Goal: Task Accomplishment & Management: Complete application form

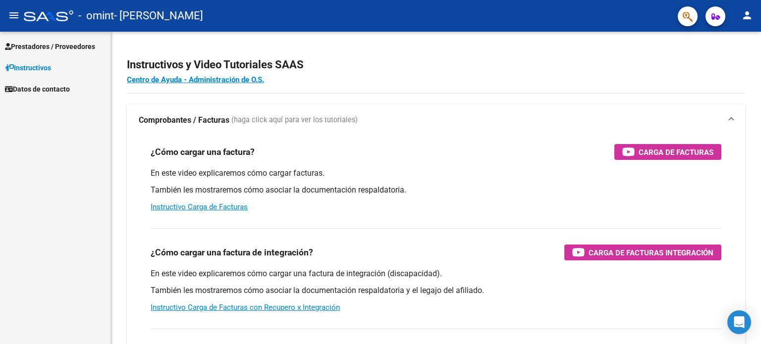
click at [32, 48] on span "Prestadores / Proveedores" at bounding box center [50, 46] width 90 height 11
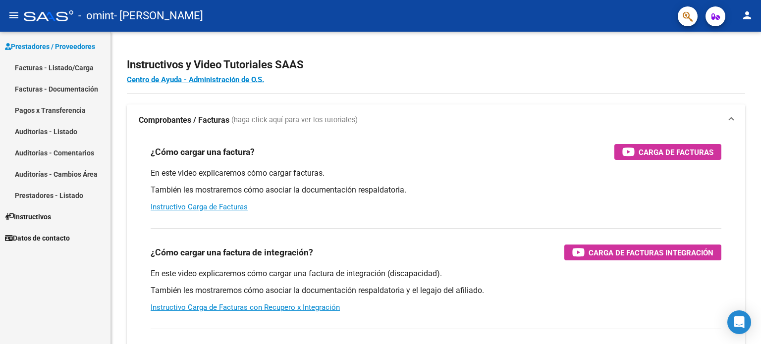
click at [47, 69] on link "Facturas - Listado/Carga" at bounding box center [55, 67] width 111 height 21
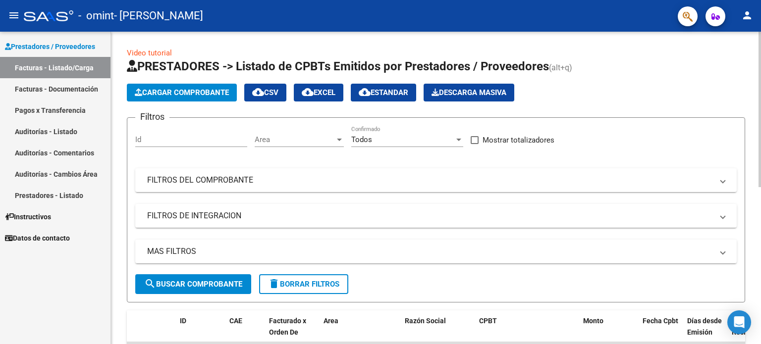
click at [220, 94] on span "Cargar Comprobante" at bounding box center [182, 92] width 94 height 9
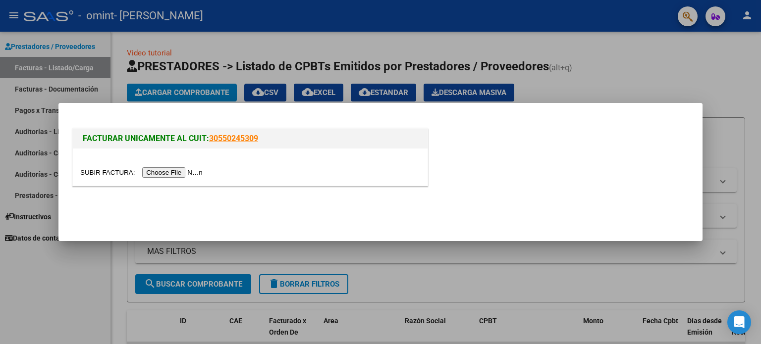
click at [147, 169] on input "file" at bounding box center [142, 173] width 125 height 10
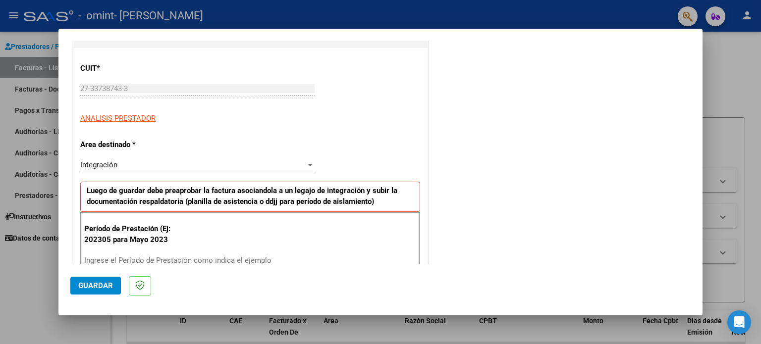
scroll to position [149, 0]
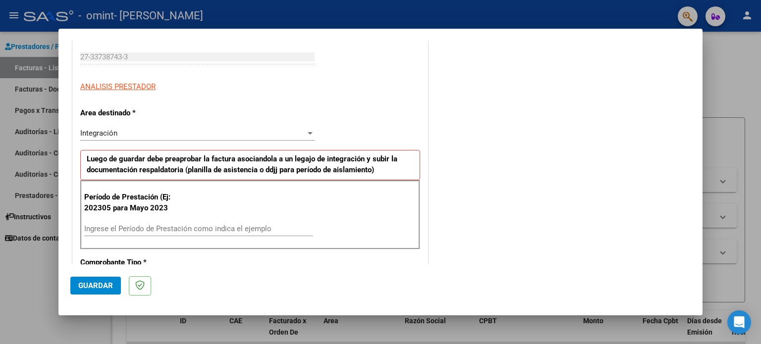
click at [189, 227] on input "Ingrese el Período de Prestación como indica el ejemplo" at bounding box center [198, 228] width 229 height 9
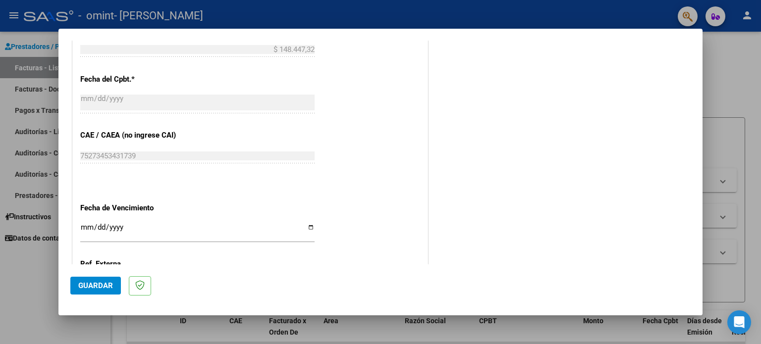
scroll to position [529, 0]
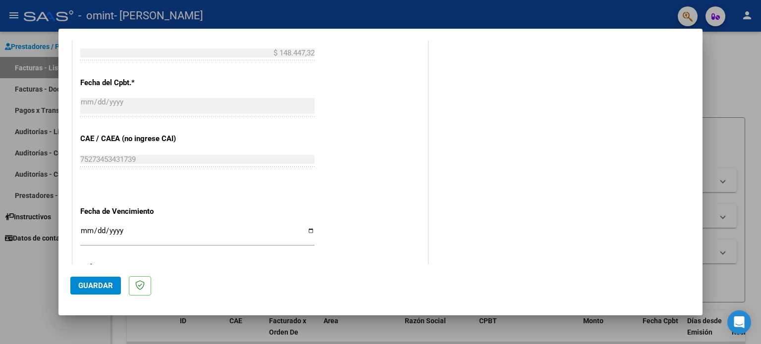
type input "202506"
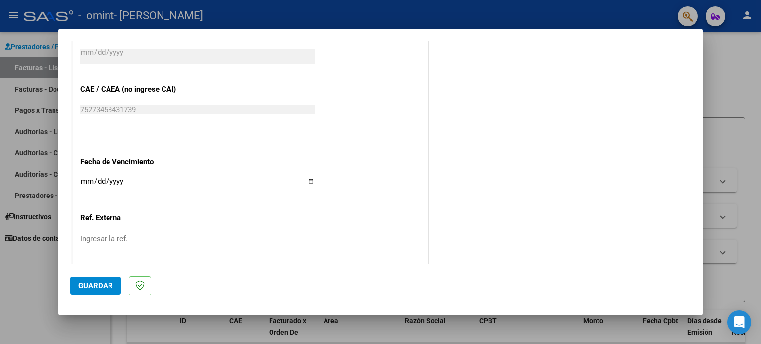
click at [309, 177] on input "Ingresar la fecha" at bounding box center [197, 185] width 234 height 16
type input "[DATE]"
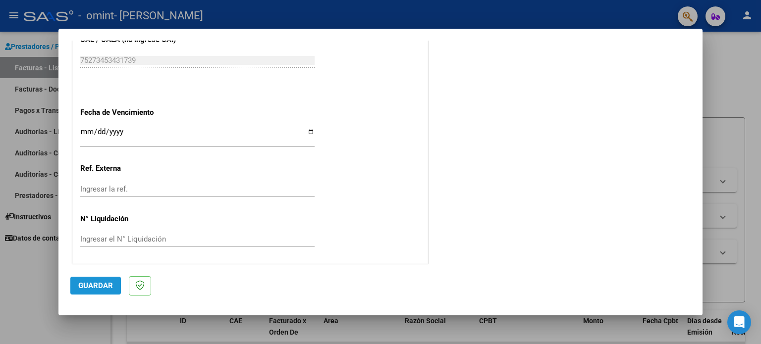
click at [104, 281] on span "Guardar" at bounding box center [95, 285] width 35 height 9
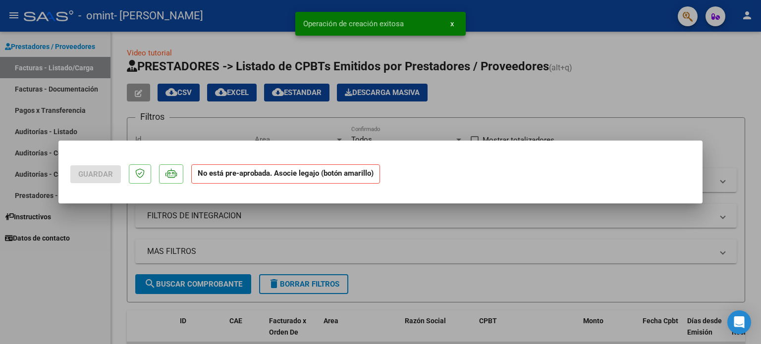
scroll to position [0, 0]
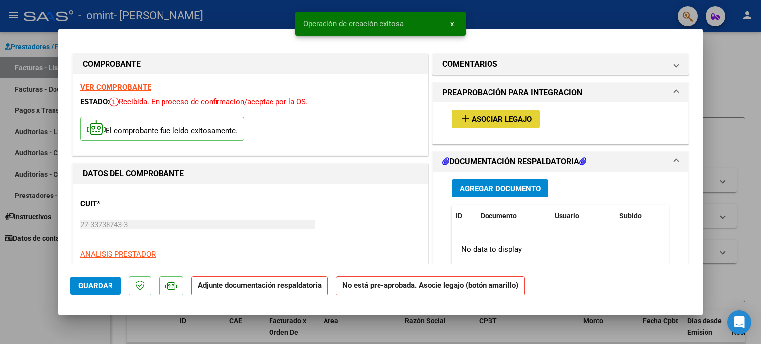
click at [482, 111] on button "add Asociar Legajo" at bounding box center [496, 119] width 88 height 18
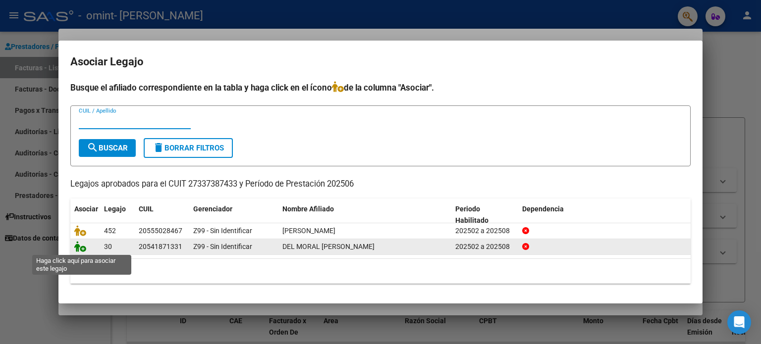
click at [79, 246] on icon at bounding box center [80, 246] width 12 height 11
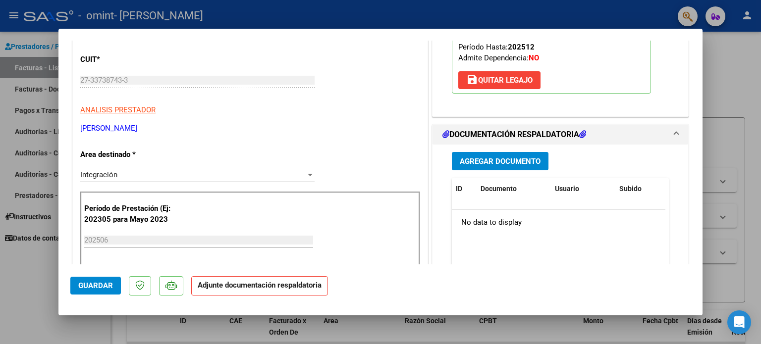
scroll to position [149, 0]
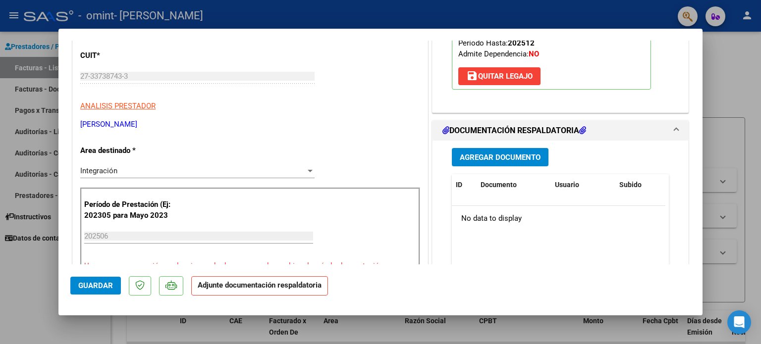
click at [508, 161] on span "Agregar Documento" at bounding box center [500, 157] width 81 height 9
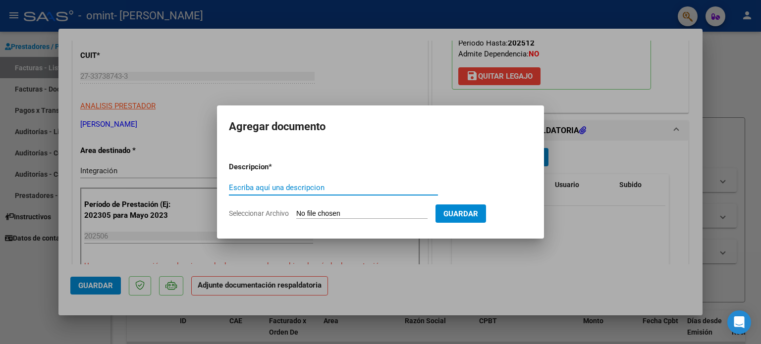
click at [279, 188] on input "Escriba aquí una descripcion" at bounding box center [333, 187] width 209 height 9
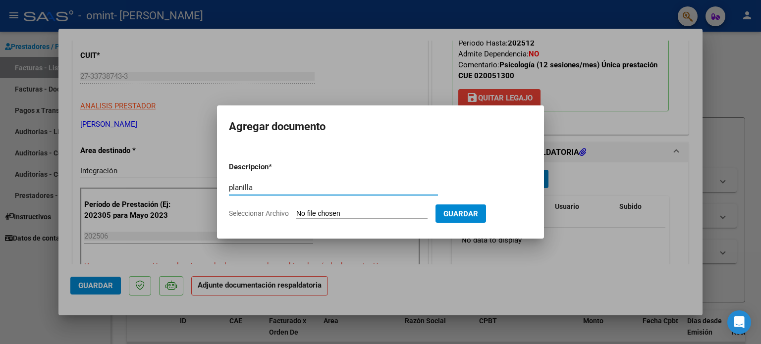
type input "planilla"
click at [307, 219] on form "Descripcion * planilla Escriba aquí una descripcion Seleccionar Archivo Guardar" at bounding box center [380, 190] width 303 height 72
click at [311, 212] on input "Seleccionar Archivo" at bounding box center [361, 214] width 131 height 9
type input "C:\fakepath\[DATE] plani.pdf"
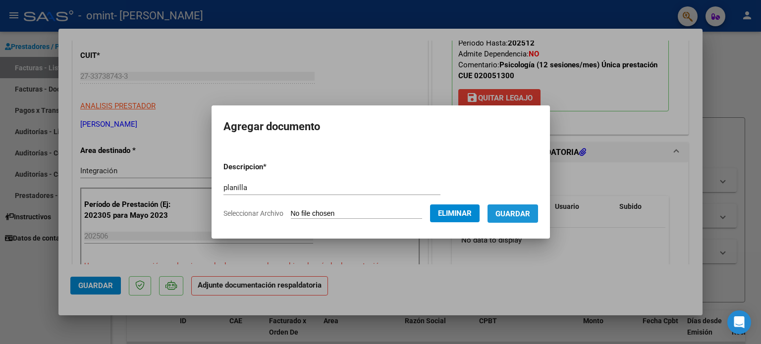
click at [522, 214] on span "Guardar" at bounding box center [513, 214] width 35 height 9
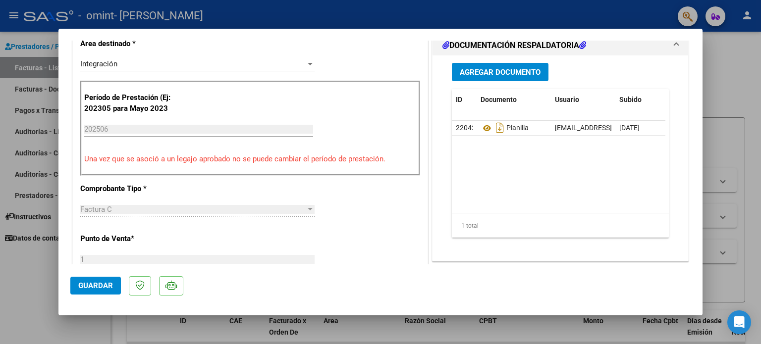
scroll to position [662, 0]
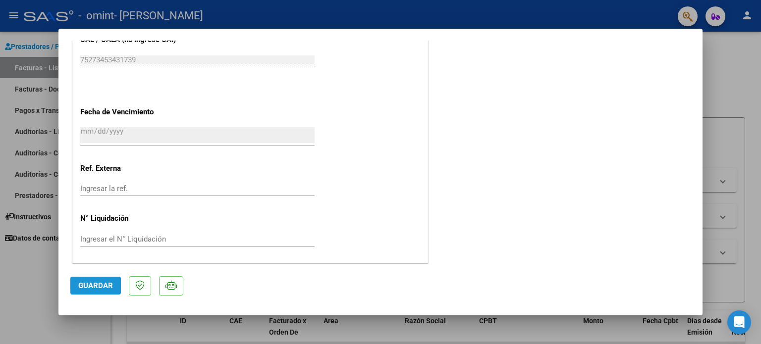
click at [88, 291] on button "Guardar" at bounding box center [95, 286] width 51 height 18
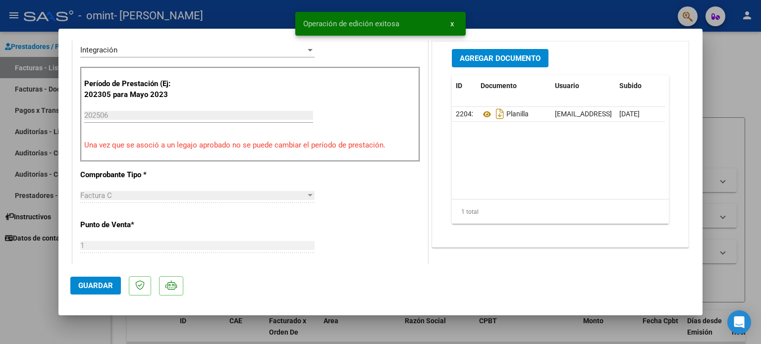
scroll to position [74, 0]
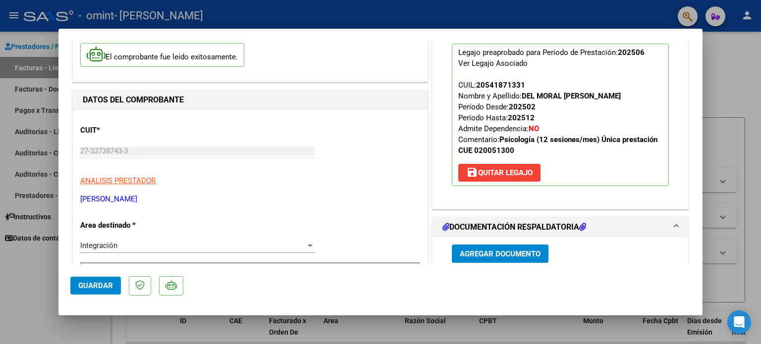
click at [723, 65] on div at bounding box center [380, 172] width 761 height 344
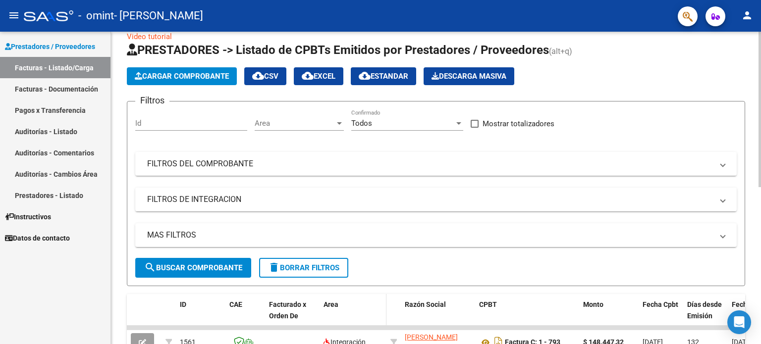
scroll to position [0, 0]
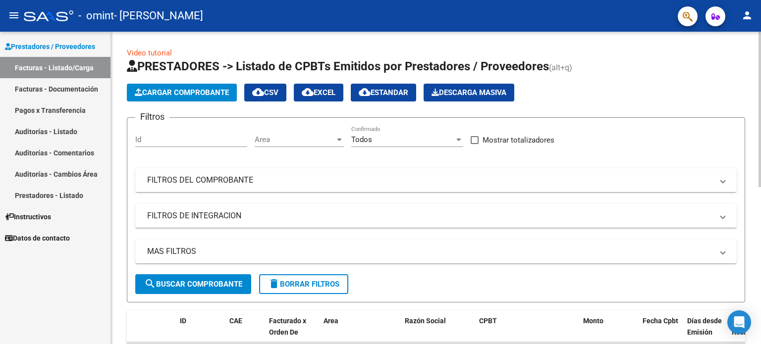
click at [174, 95] on span "Cargar Comprobante" at bounding box center [182, 92] width 94 height 9
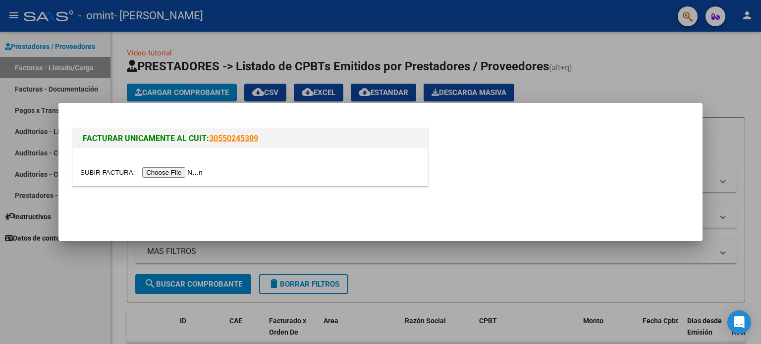
click at [193, 170] on input "file" at bounding box center [142, 173] width 125 height 10
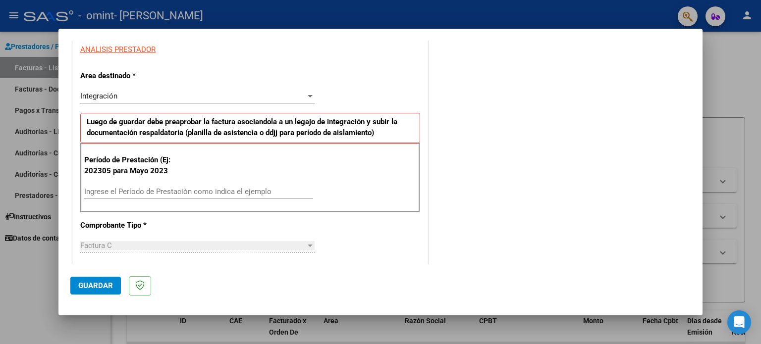
scroll to position [198, 0]
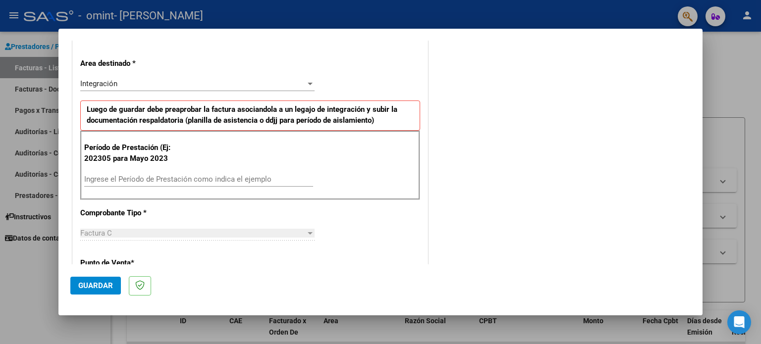
click at [123, 187] on div "Ingrese el Período de Prestación como indica el ejemplo" at bounding box center [198, 184] width 229 height 24
click at [123, 182] on input "Ingrese el Período de Prestación como indica el ejemplo" at bounding box center [198, 179] width 229 height 9
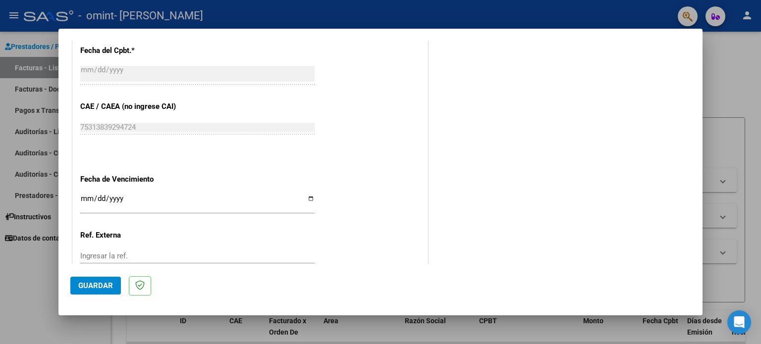
scroll to position [595, 0]
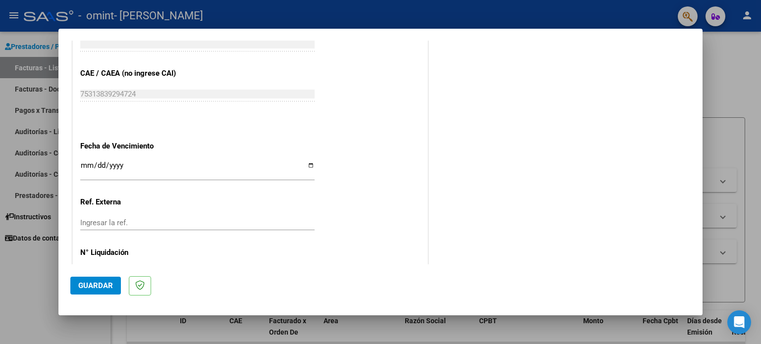
type input "202507"
click at [310, 162] on input "Ingresar la fecha" at bounding box center [197, 170] width 234 height 16
type input "[DATE]"
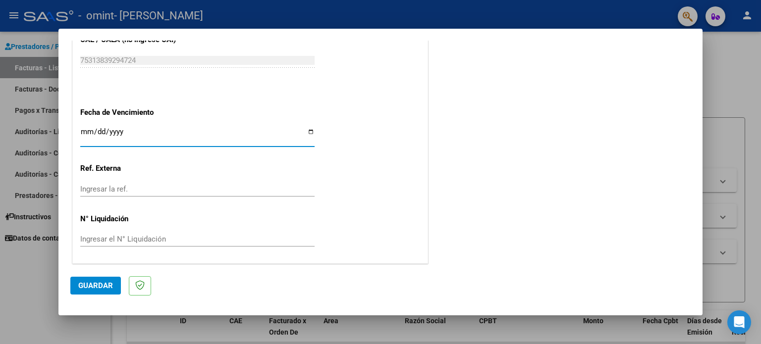
click at [104, 280] on button "Guardar" at bounding box center [95, 286] width 51 height 18
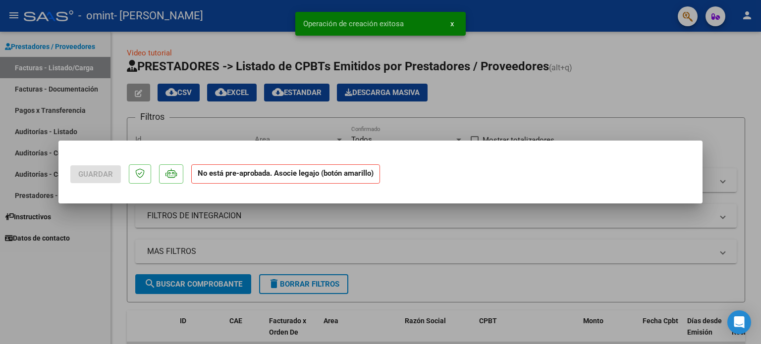
scroll to position [0, 0]
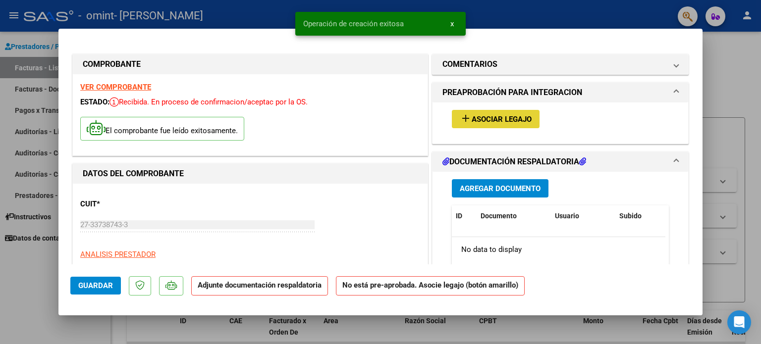
click at [486, 117] on span "Asociar Legajo" at bounding box center [502, 119] width 60 height 9
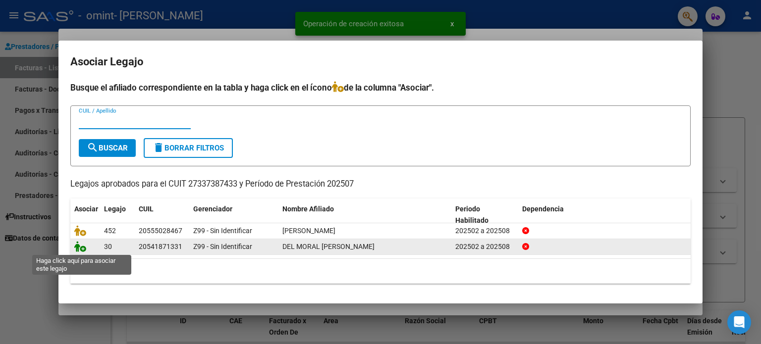
click at [81, 249] on icon at bounding box center [80, 246] width 12 height 11
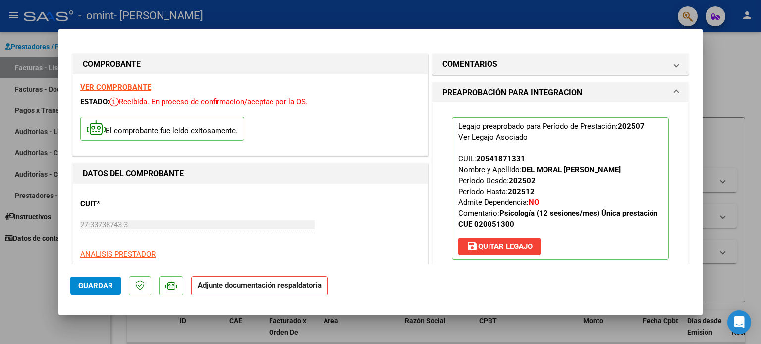
scroll to position [149, 0]
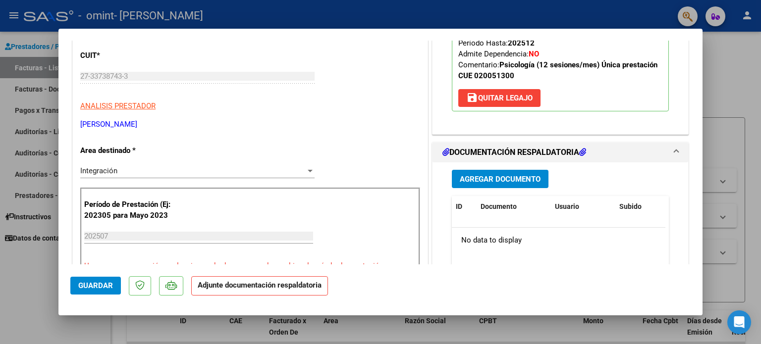
click at [529, 179] on span "Agregar Documento" at bounding box center [500, 179] width 81 height 9
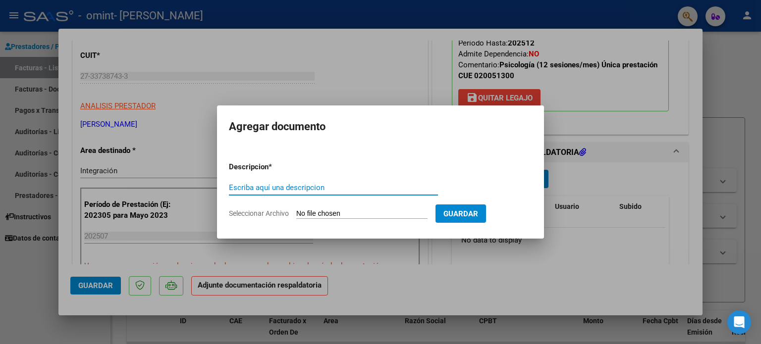
click at [295, 181] on div "Escriba aquí una descripcion" at bounding box center [333, 187] width 209 height 15
type input "plani"
click at [309, 213] on input "Seleccionar Archivo" at bounding box center [361, 214] width 131 height 9
type input "C:\fakepath\julio plani 2025.pdf"
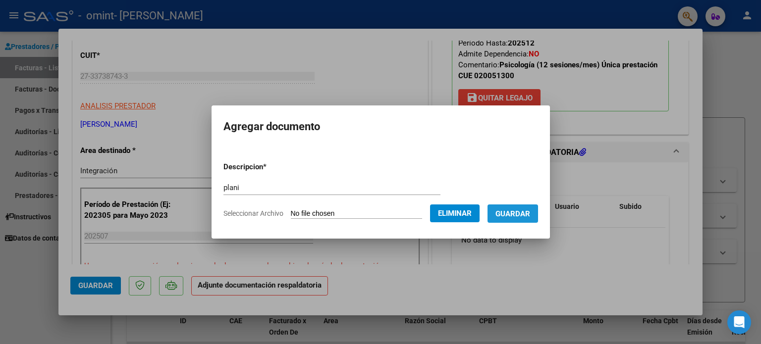
click at [530, 210] on span "Guardar" at bounding box center [513, 214] width 35 height 9
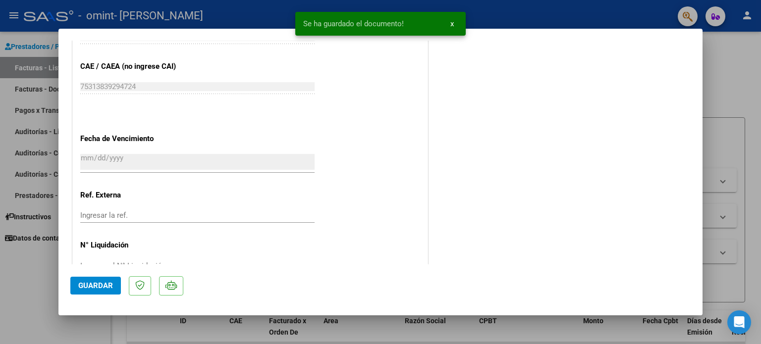
scroll to position [662, 0]
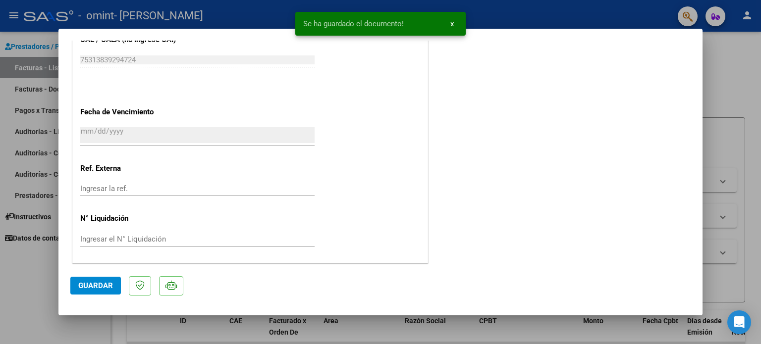
click at [81, 288] on span "Guardar" at bounding box center [95, 285] width 35 height 9
click at [725, 107] on div at bounding box center [380, 172] width 761 height 344
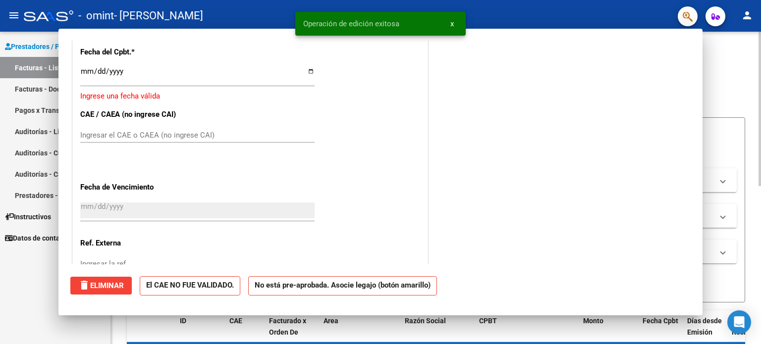
scroll to position [0, 0]
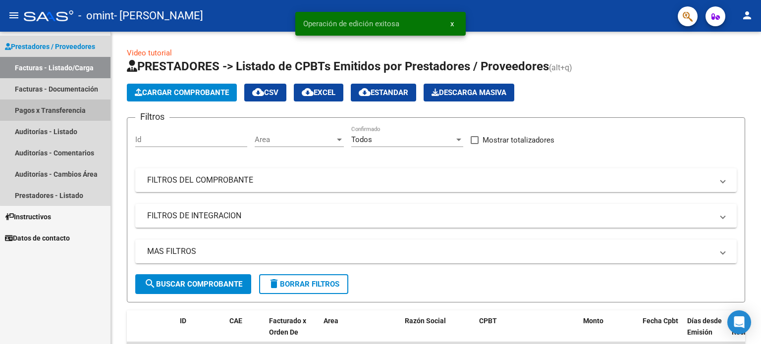
click at [62, 110] on link "Pagos x Transferencia" at bounding box center [55, 110] width 111 height 21
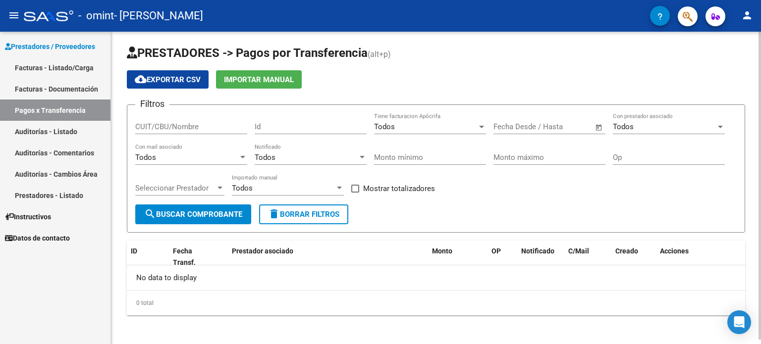
scroll to position [4, 0]
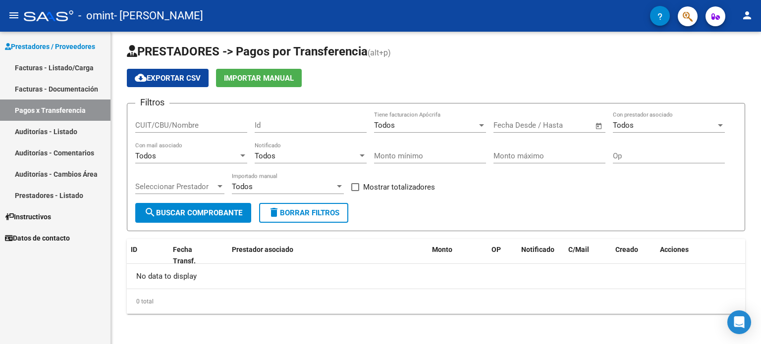
click at [73, 88] on link "Facturas - Documentación" at bounding box center [55, 88] width 111 height 21
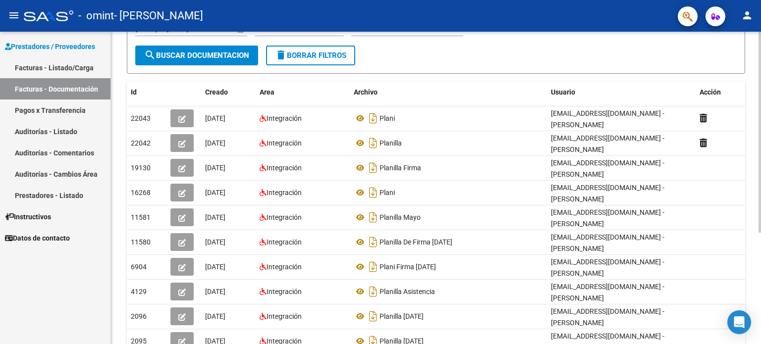
scroll to position [173, 0]
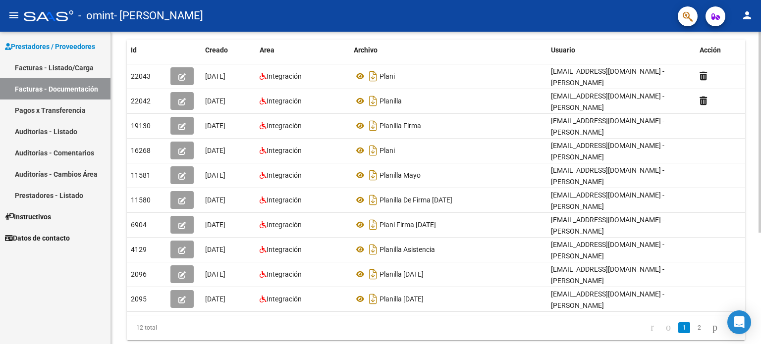
click at [760, 307] on div at bounding box center [760, 228] width 2 height 201
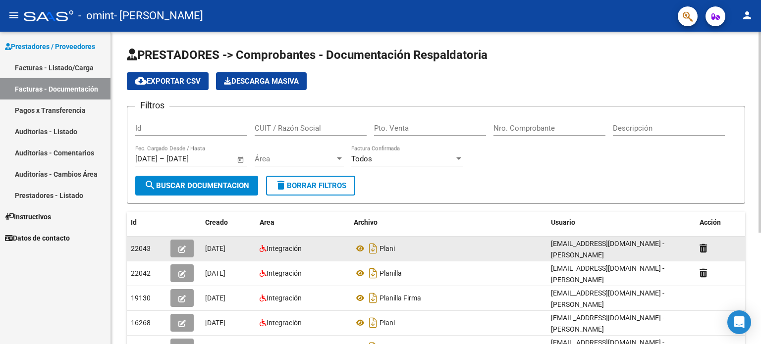
scroll to position [0, 0]
